Goal: Task Accomplishment & Management: Use online tool/utility

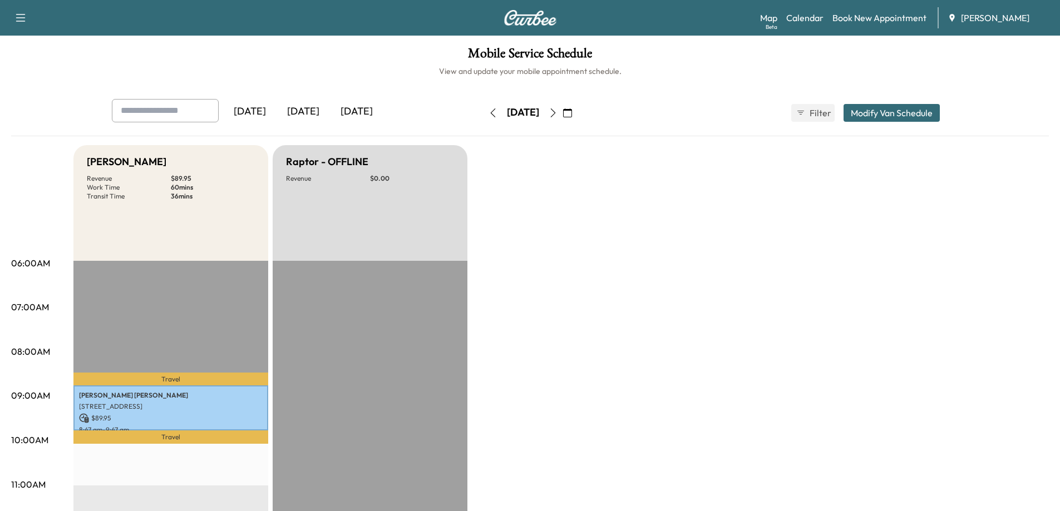
click at [558, 114] on icon "button" at bounding box center [553, 113] width 9 height 9
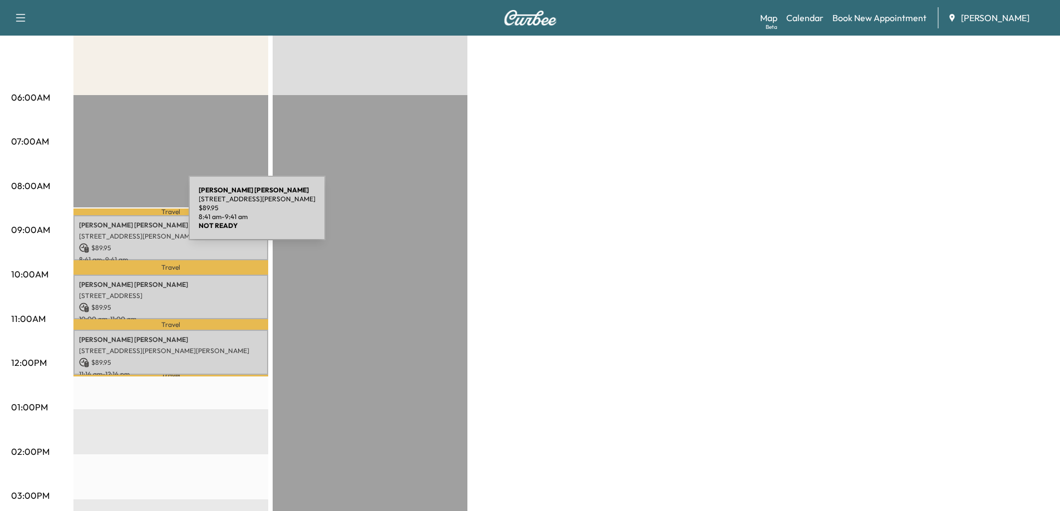
scroll to position [111, 0]
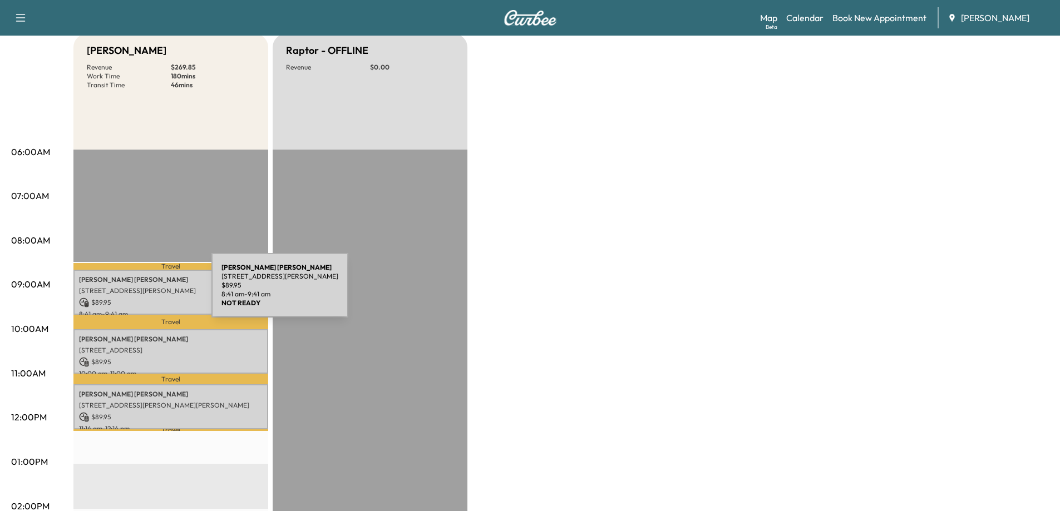
click at [135, 296] on div "[PERSON_NAME] [PERSON_NAME] [STREET_ADDRESS][PERSON_NAME] $ 89.95 8:41 am - 9:4…" at bounding box center [170, 292] width 195 height 45
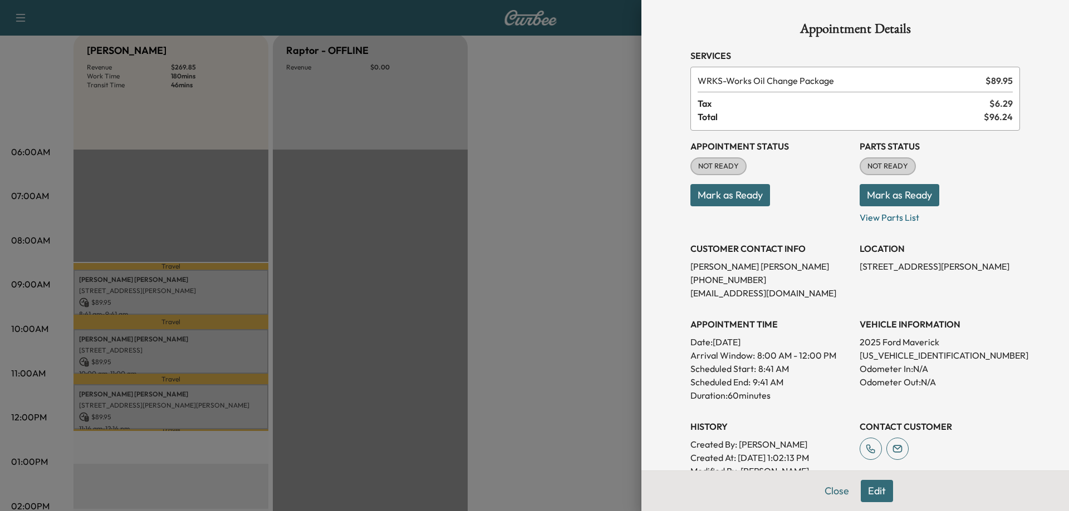
click at [889, 354] on p "[US_VEHICLE_IDENTIFICATION_NUMBER]" at bounding box center [939, 355] width 160 height 13
copy p "[US_VEHICLE_IDENTIFICATION_NUMBER]"
click at [731, 198] on button "Mark as Ready" at bounding box center [730, 195] width 80 height 22
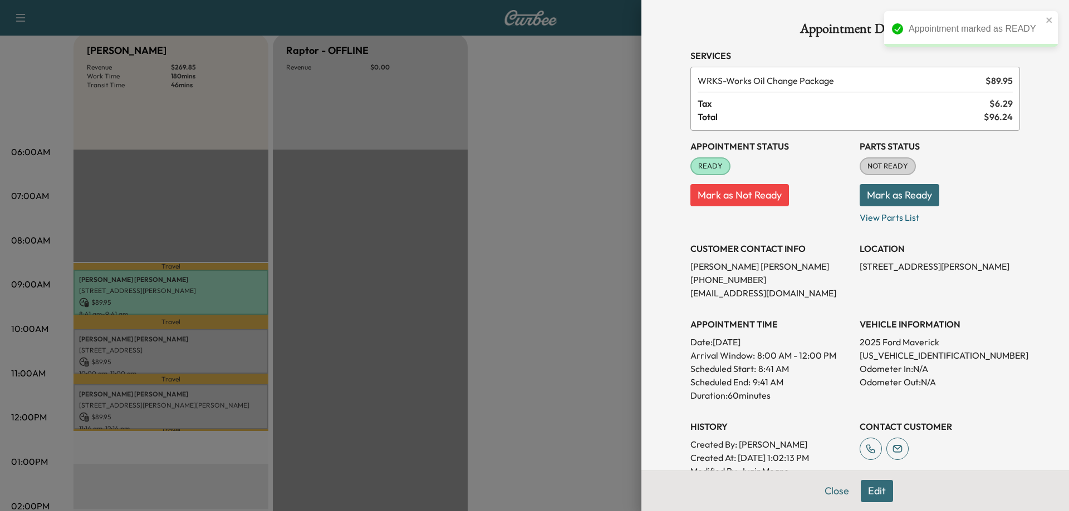
click at [189, 339] on div at bounding box center [534, 255] width 1069 height 511
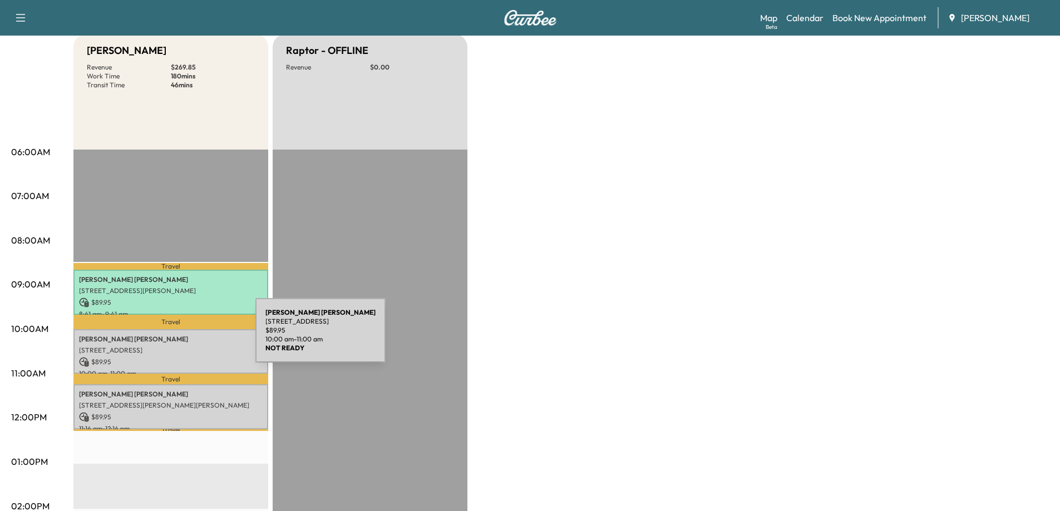
click at [171, 337] on p "[PERSON_NAME]" at bounding box center [171, 339] width 184 height 9
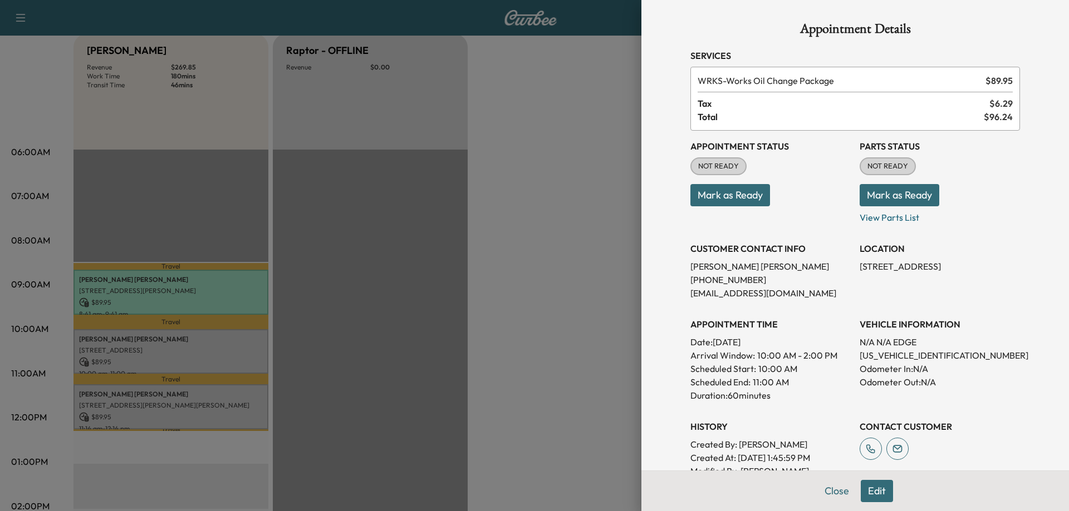
click at [874, 357] on p "[US_VEHICLE_IDENTIFICATION_NUMBER]" at bounding box center [939, 355] width 160 height 13
copy p "[US_VEHICLE_IDENTIFICATION_NUMBER]"
click at [732, 193] on button "Mark as Ready" at bounding box center [730, 195] width 80 height 22
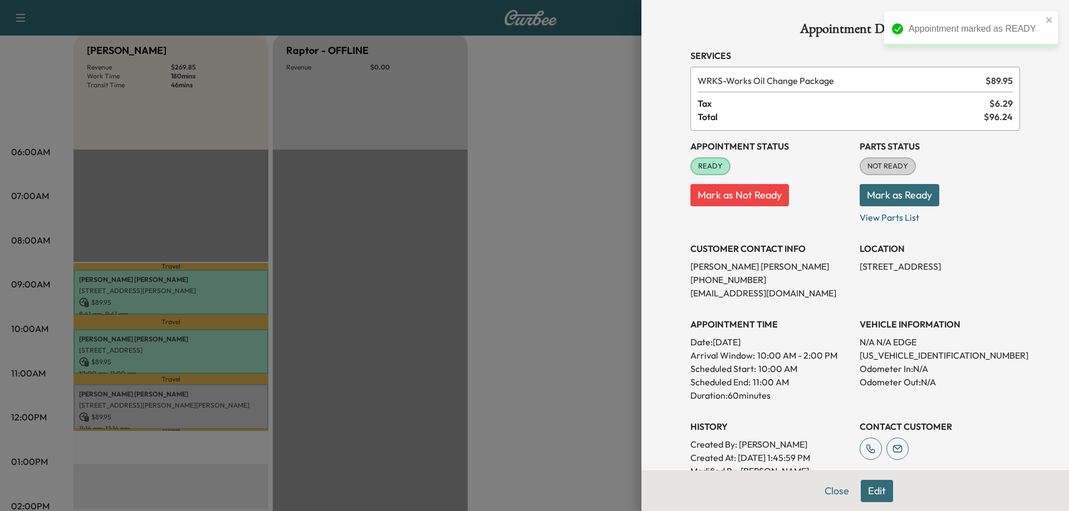
click at [488, 364] on div at bounding box center [534, 255] width 1069 height 511
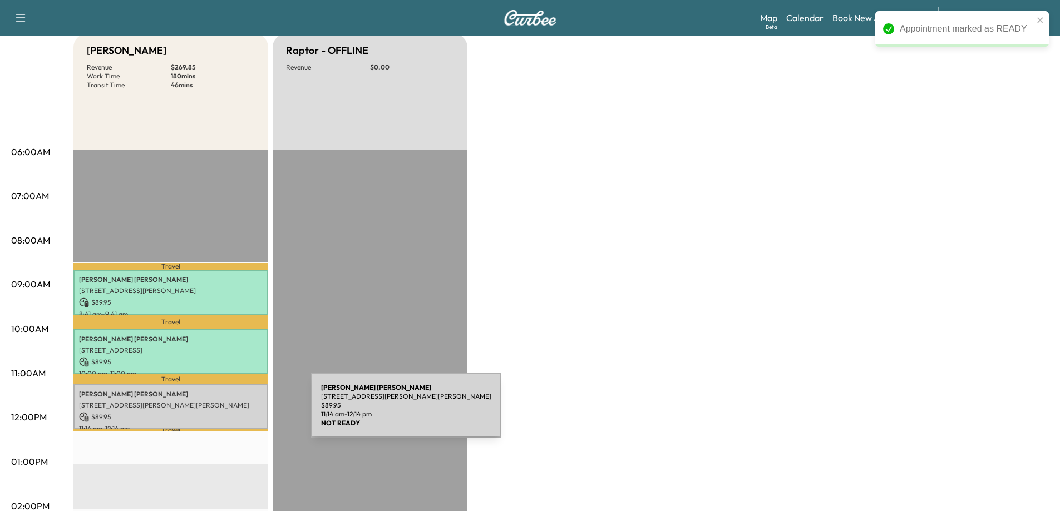
click at [228, 412] on p "$ 89.95" at bounding box center [171, 417] width 184 height 10
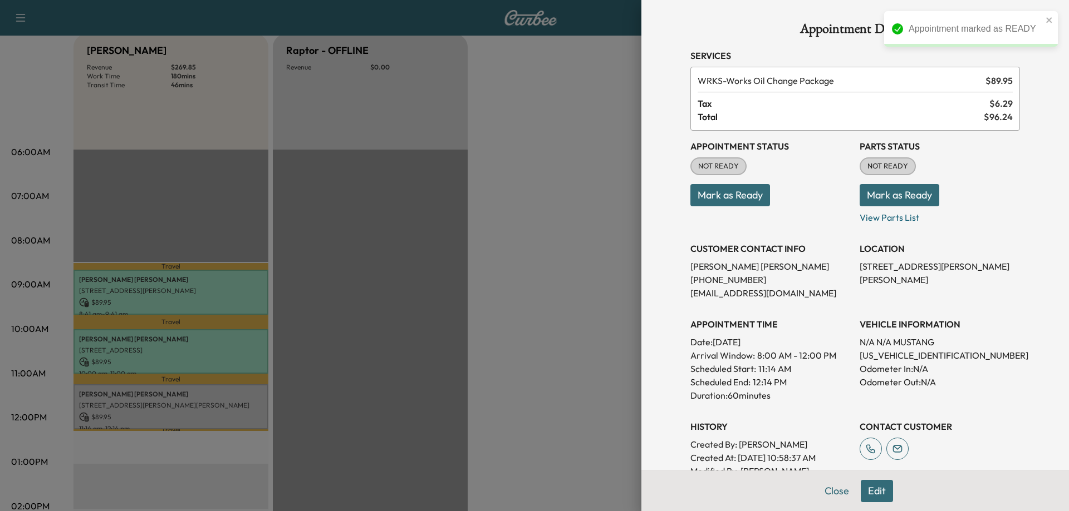
click at [728, 198] on button "Mark as Ready" at bounding box center [730, 195] width 80 height 22
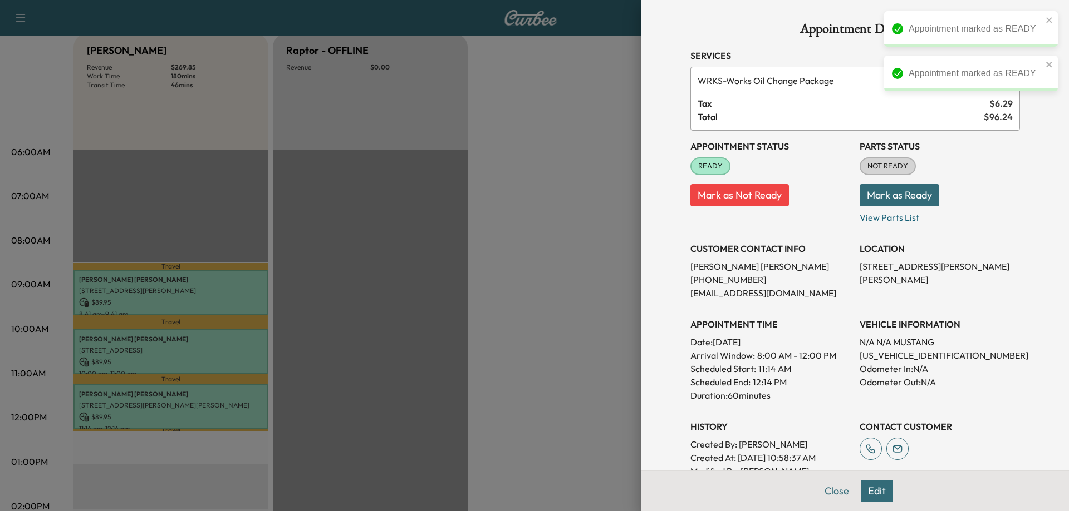
click at [880, 354] on p "[US_VEHICLE_IDENTIFICATION_NUMBER]" at bounding box center [939, 355] width 160 height 13
copy p "[US_VEHICLE_IDENTIFICATION_NUMBER]"
click at [521, 265] on div at bounding box center [534, 255] width 1069 height 511
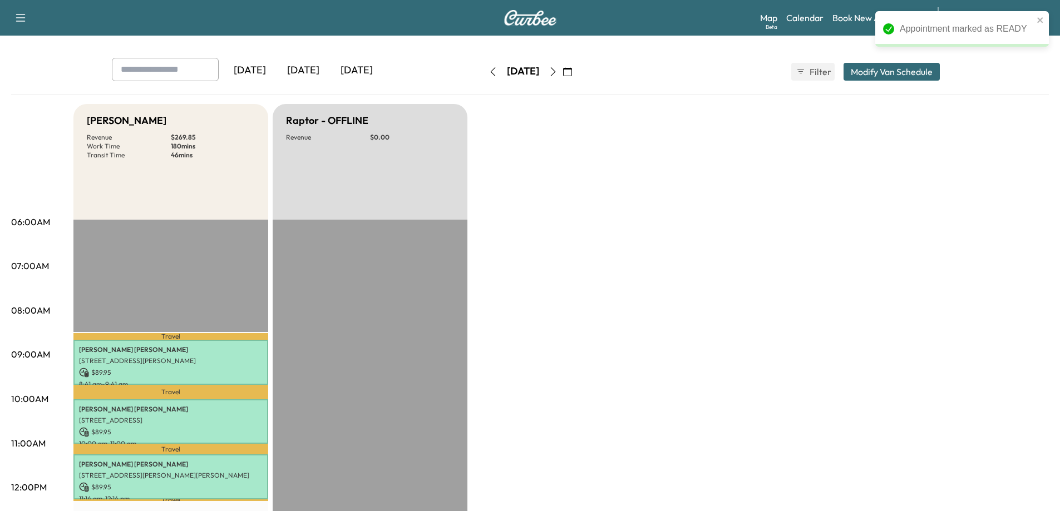
scroll to position [0, 0]
